Goal: Check status: Check status

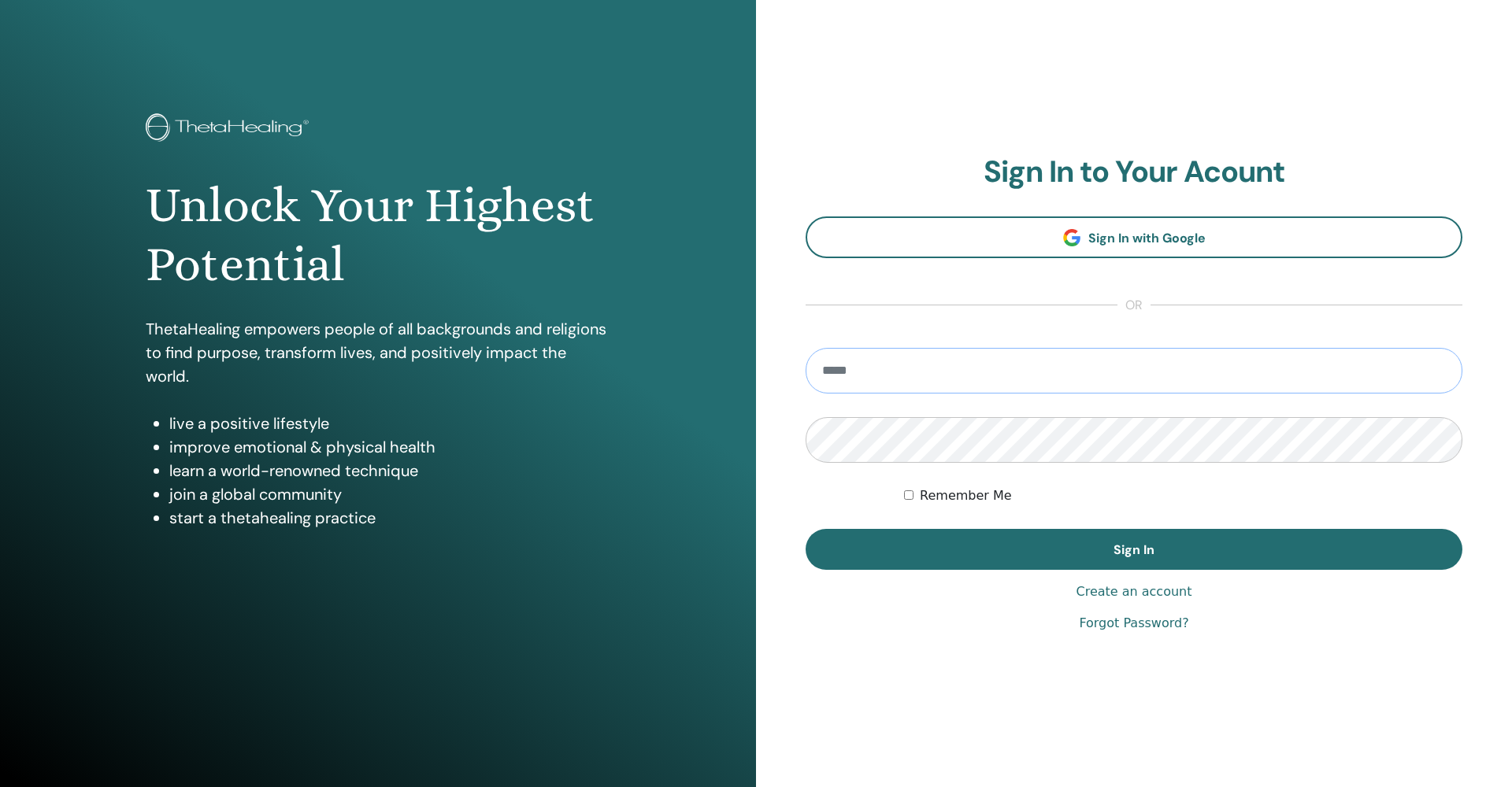
type input "**********"
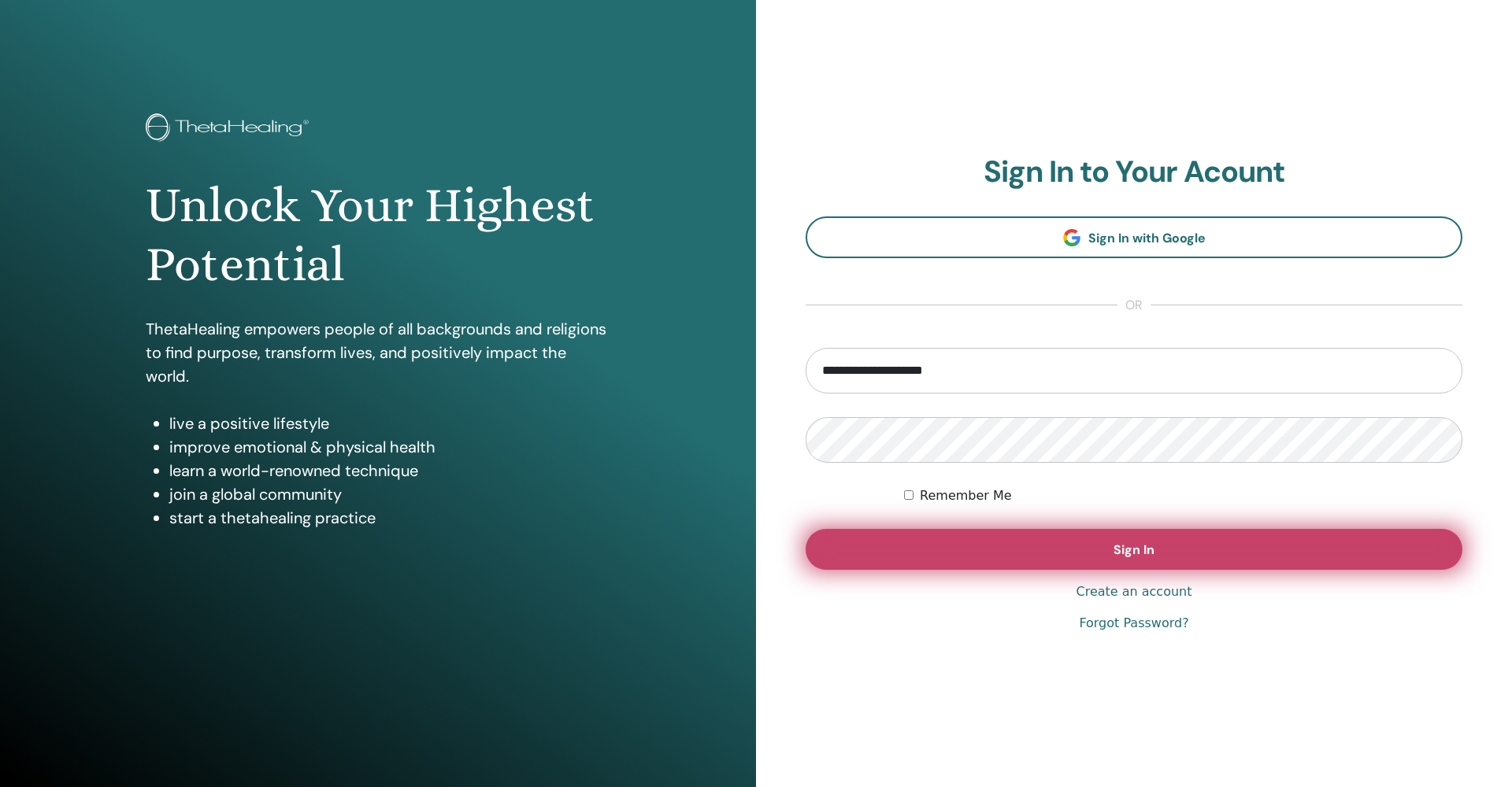
click at [933, 552] on button "Sign In" at bounding box center [1133, 550] width 656 height 41
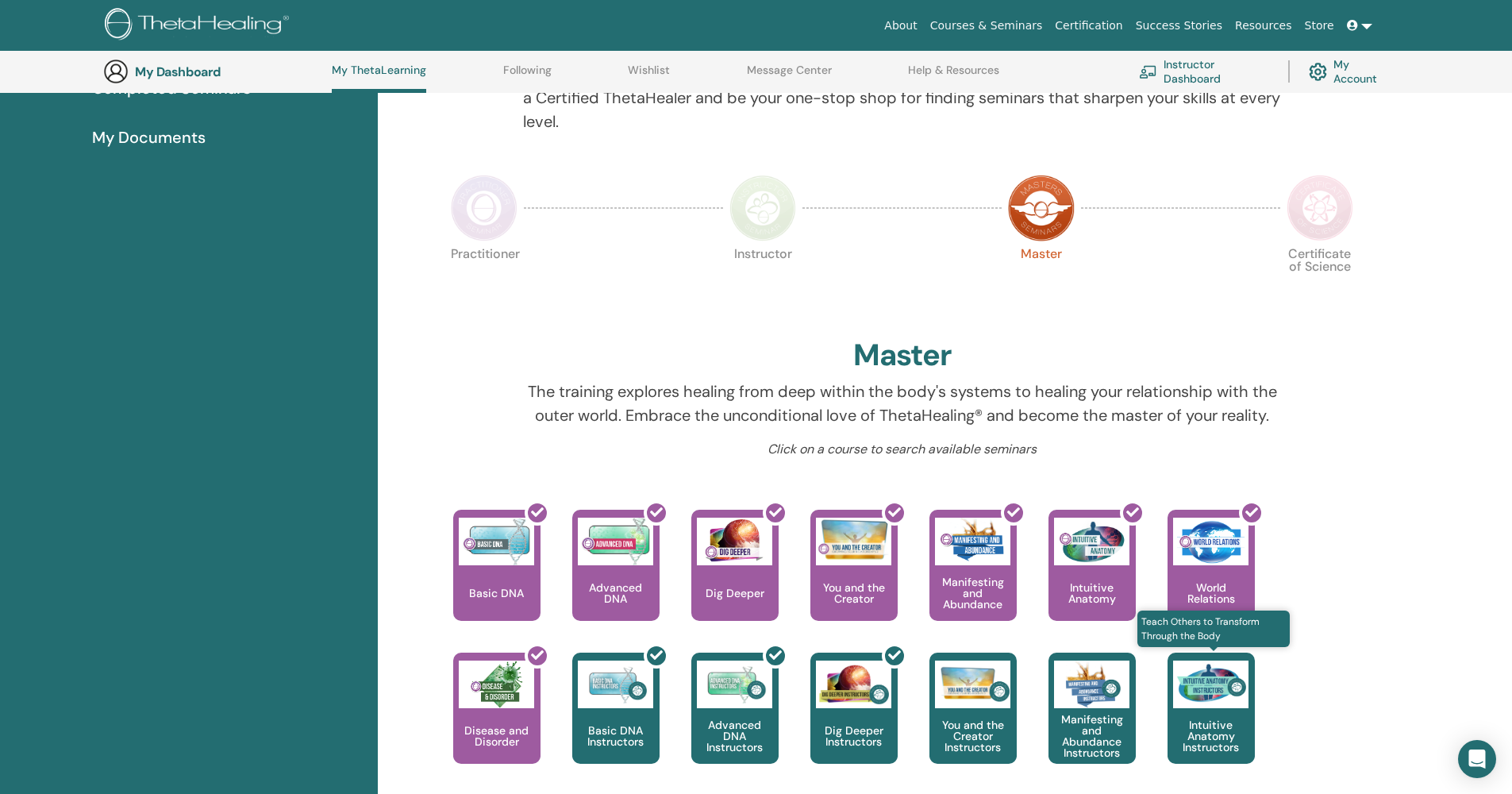
scroll to position [147, 0]
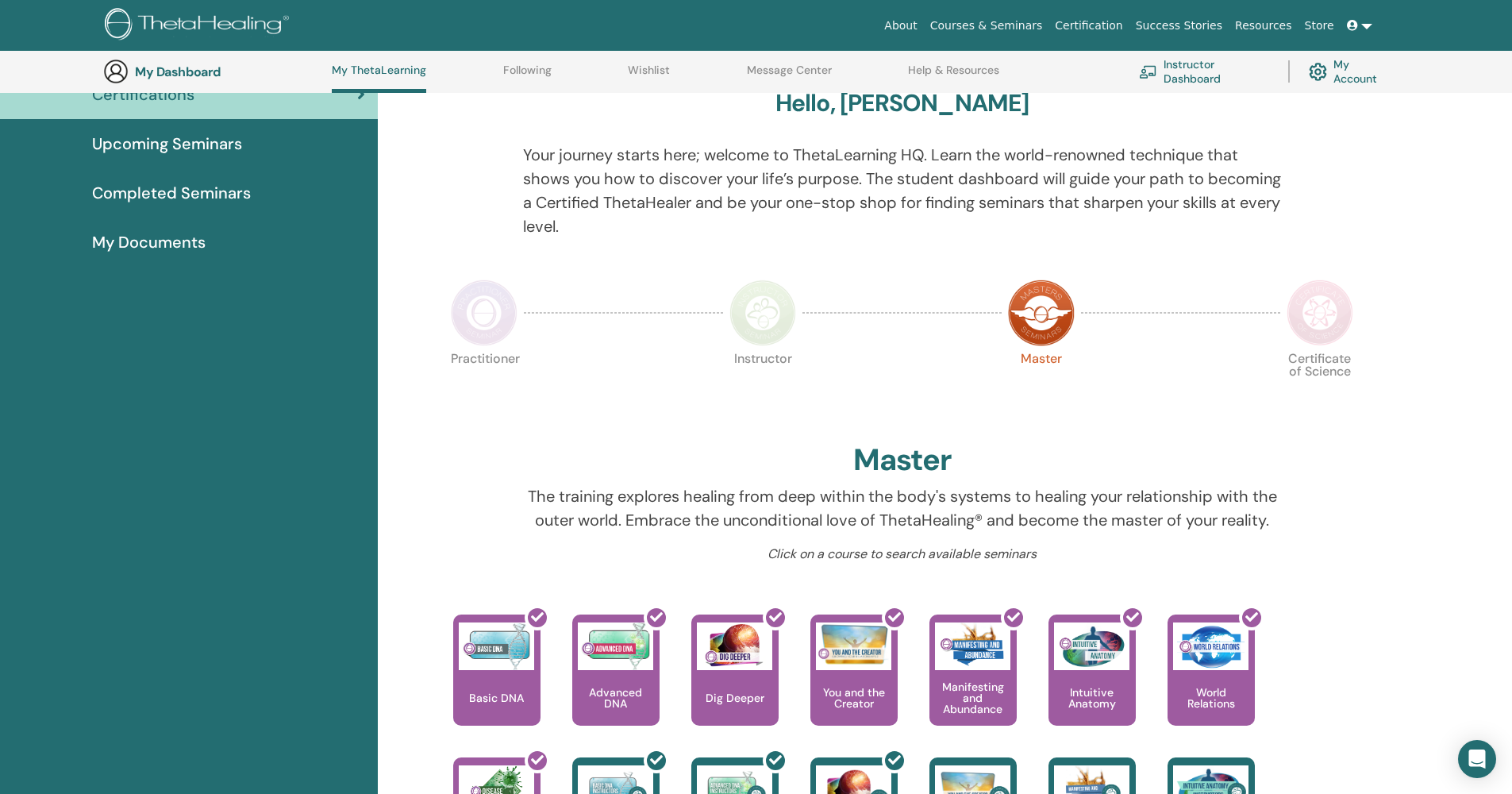
click at [1315, 309] on img at bounding box center [1320, 313] width 67 height 67
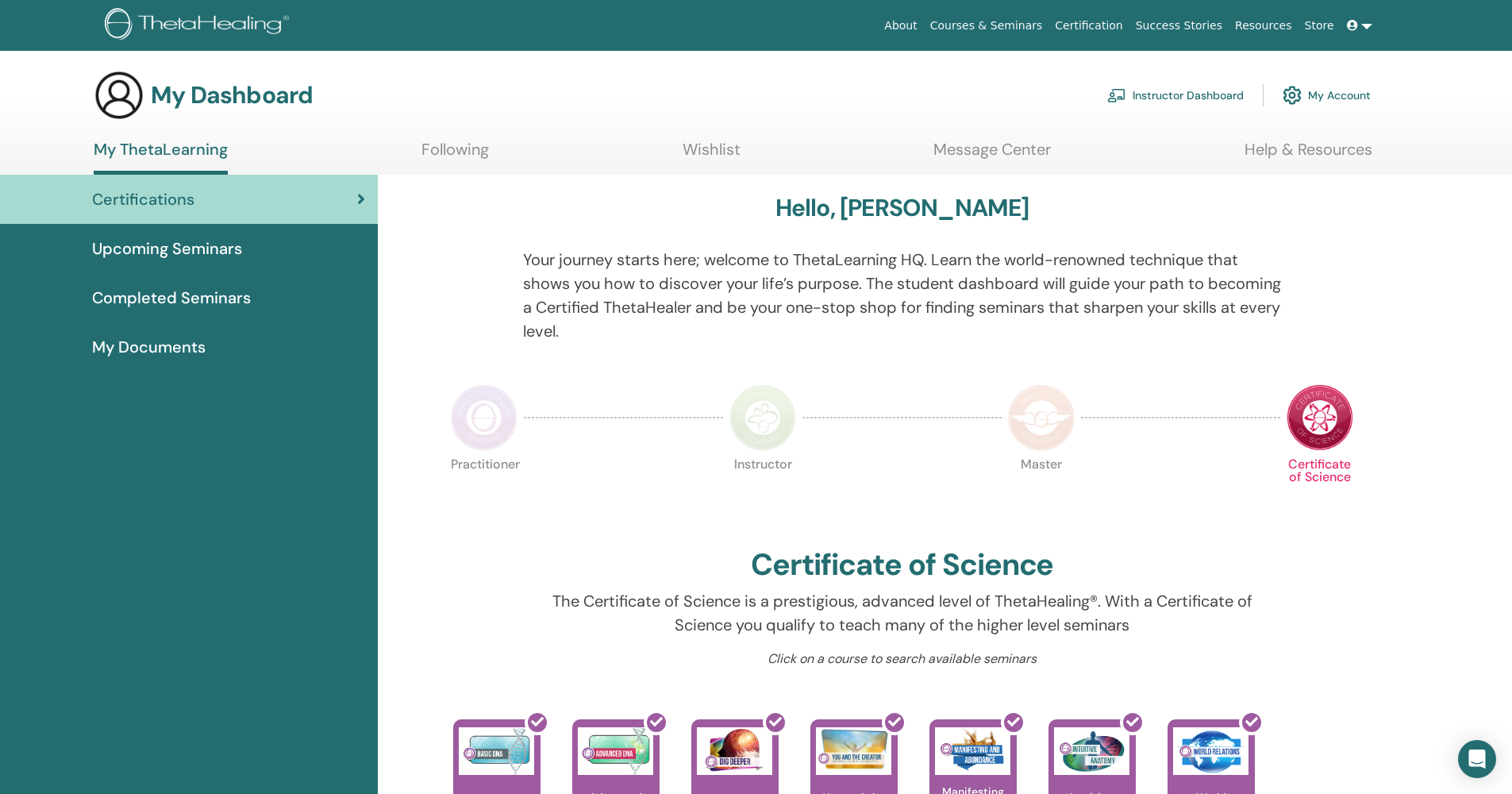
click at [1060, 435] on img at bounding box center [1042, 418] width 67 height 67
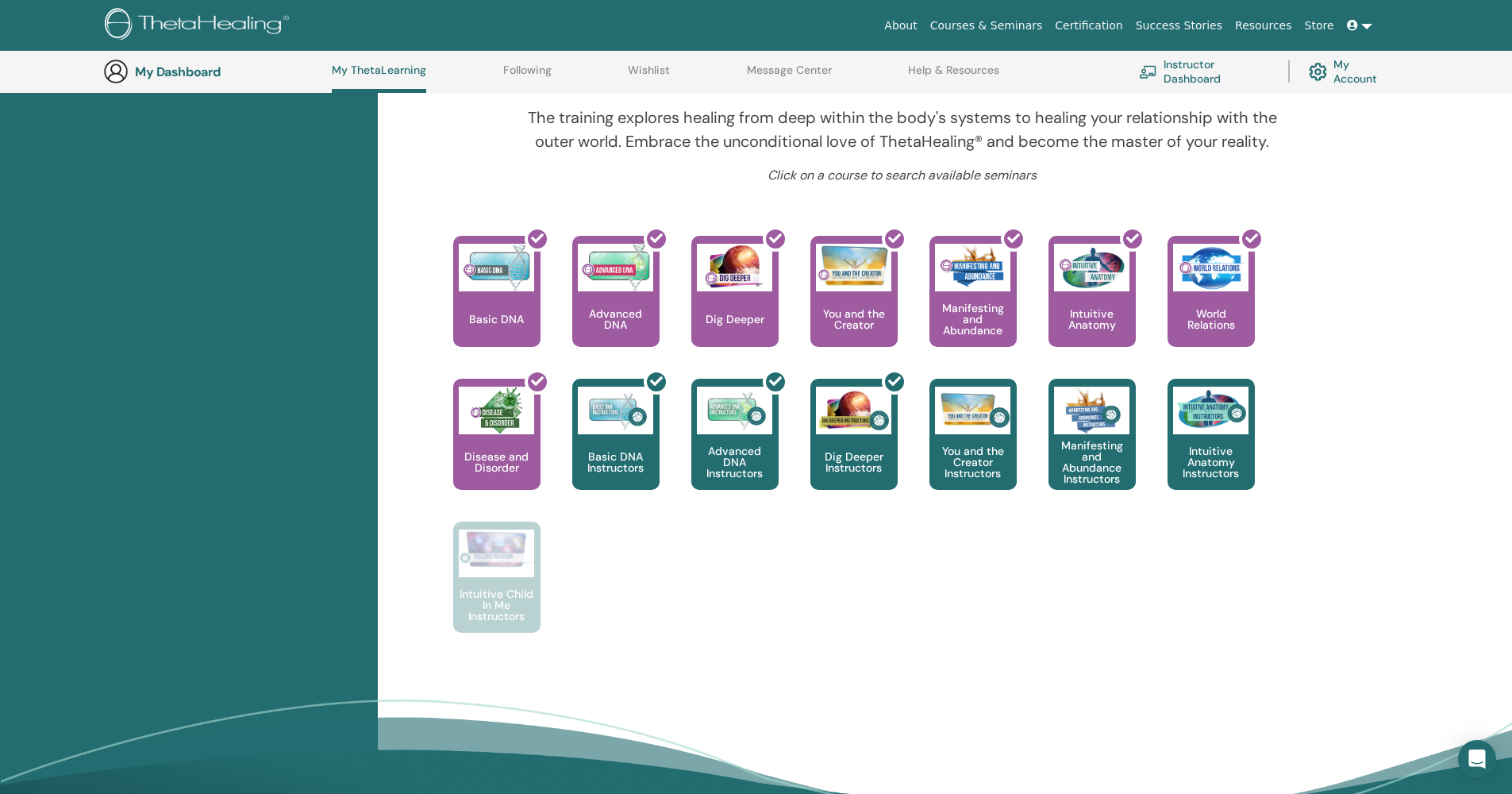
scroll to position [313, 0]
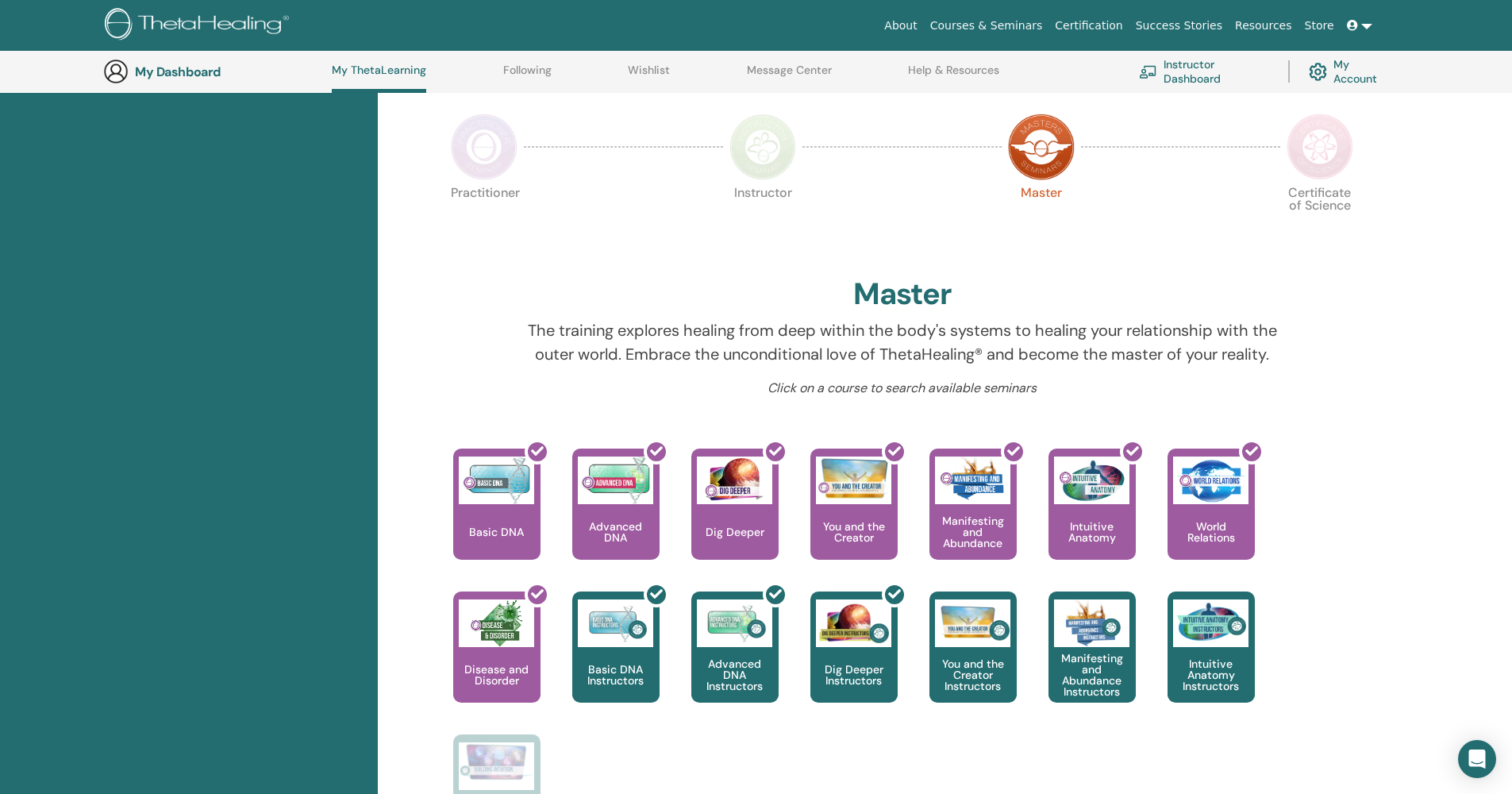
click at [1338, 143] on img at bounding box center [1320, 147] width 67 height 67
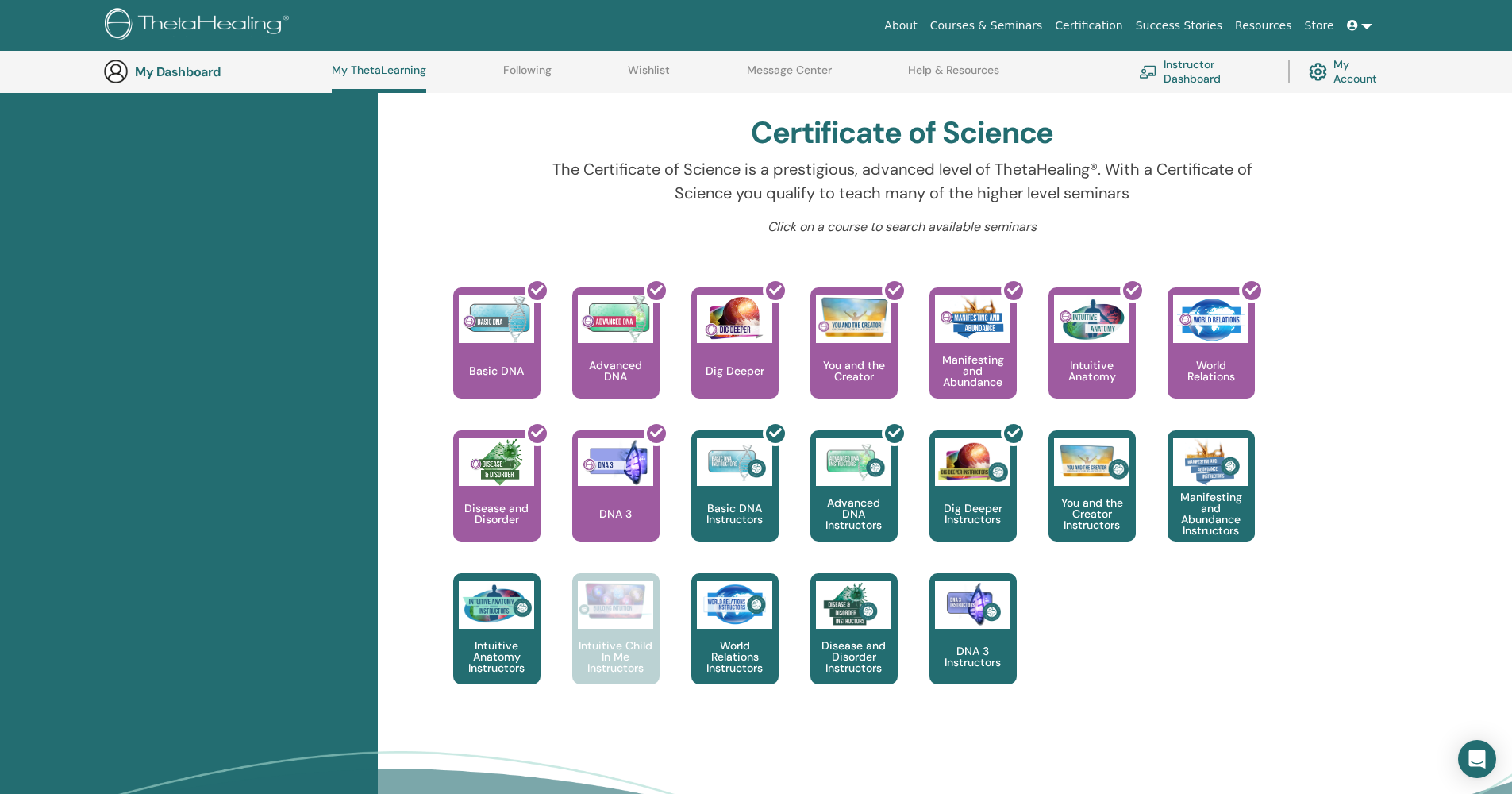
scroll to position [657, 0]
